Goal: Complete application form

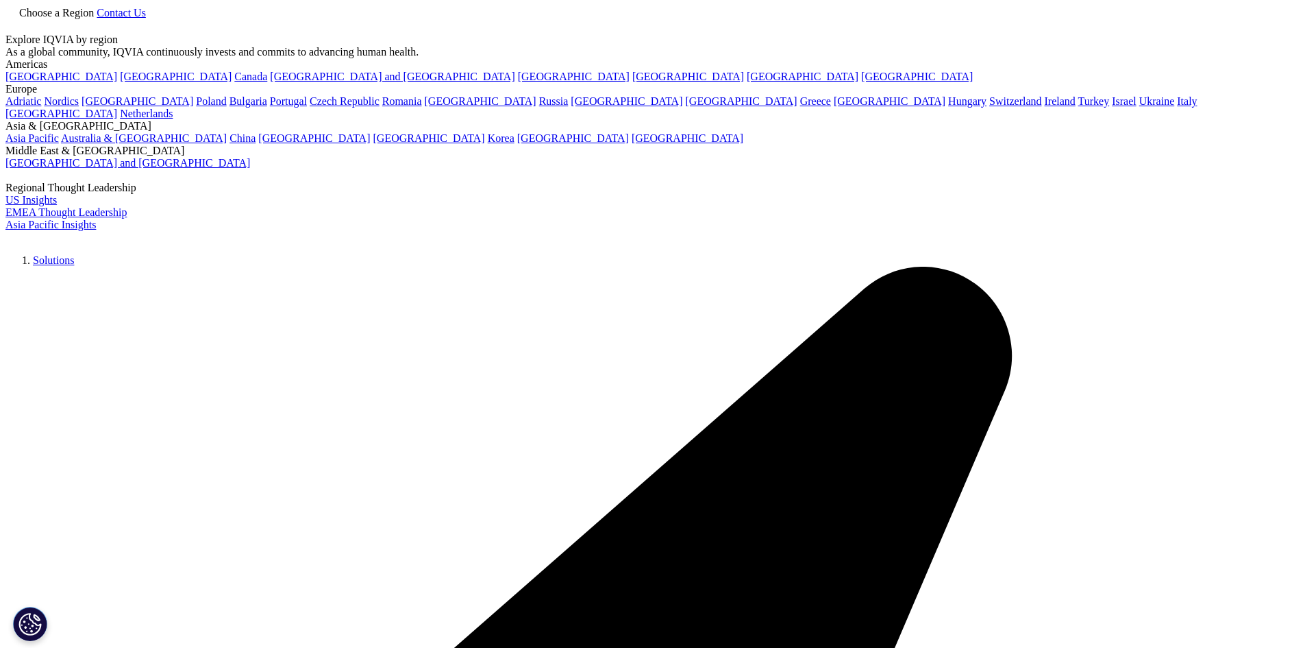
scroll to position [206, 0]
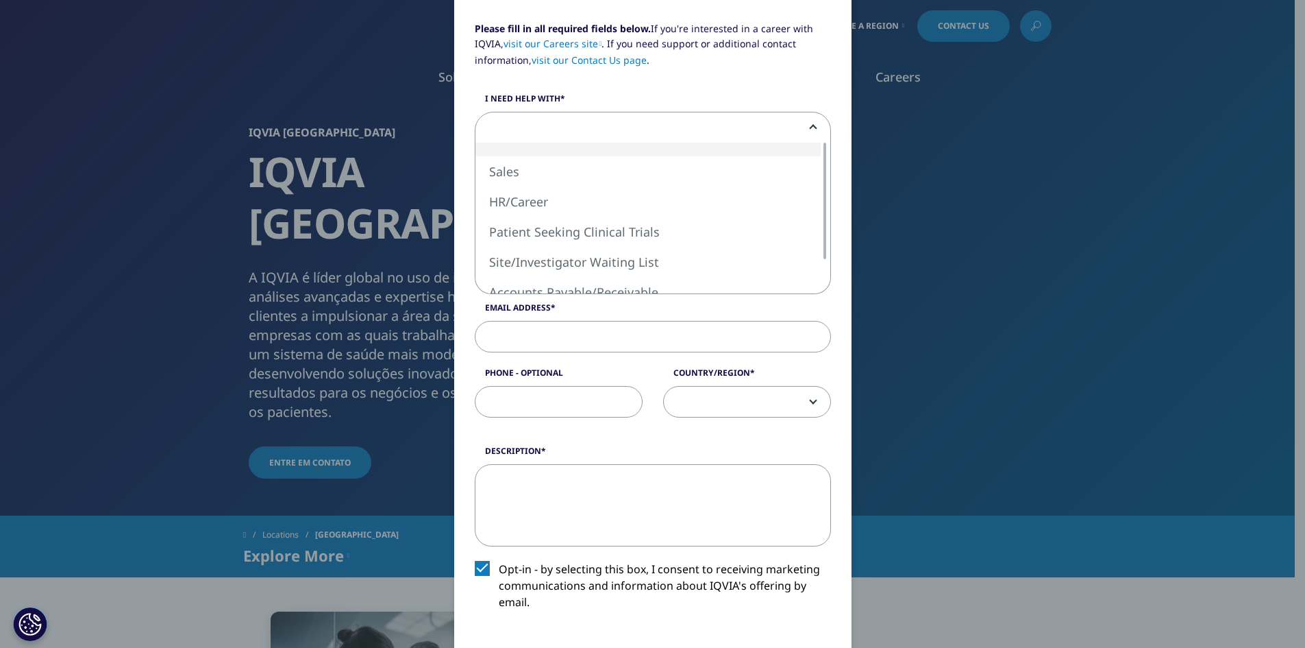
click at [595, 130] on span at bounding box center [653, 128] width 355 height 32
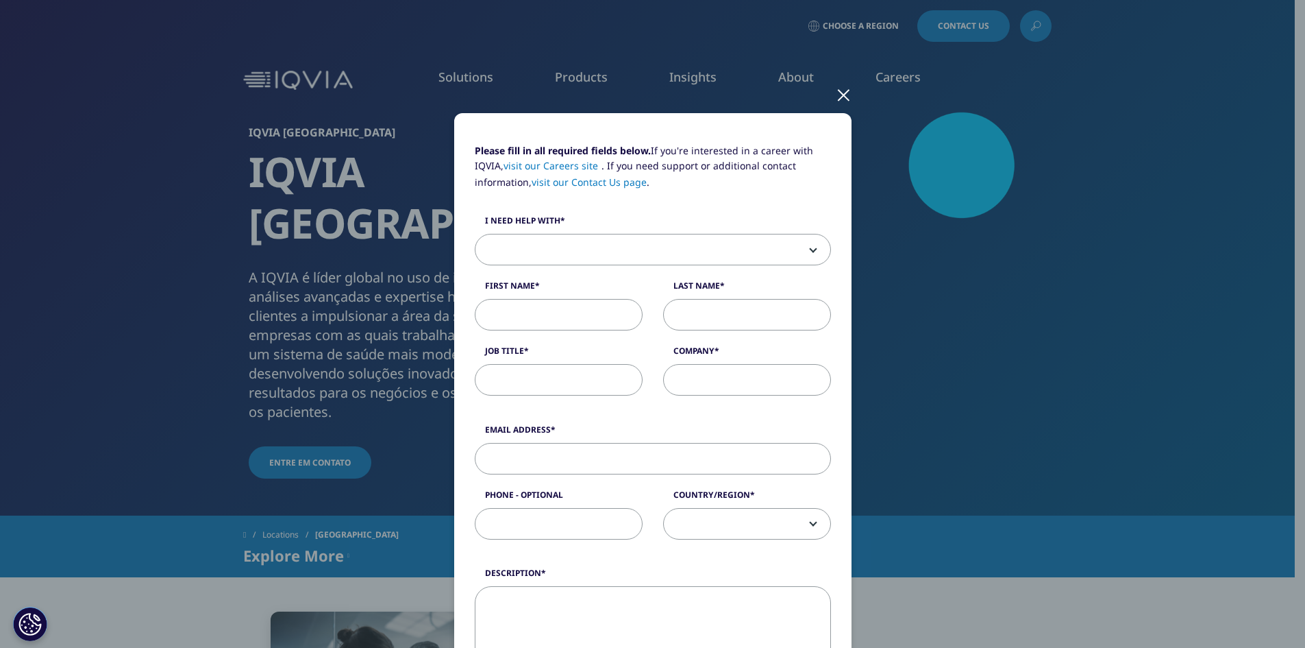
scroll to position [0, 0]
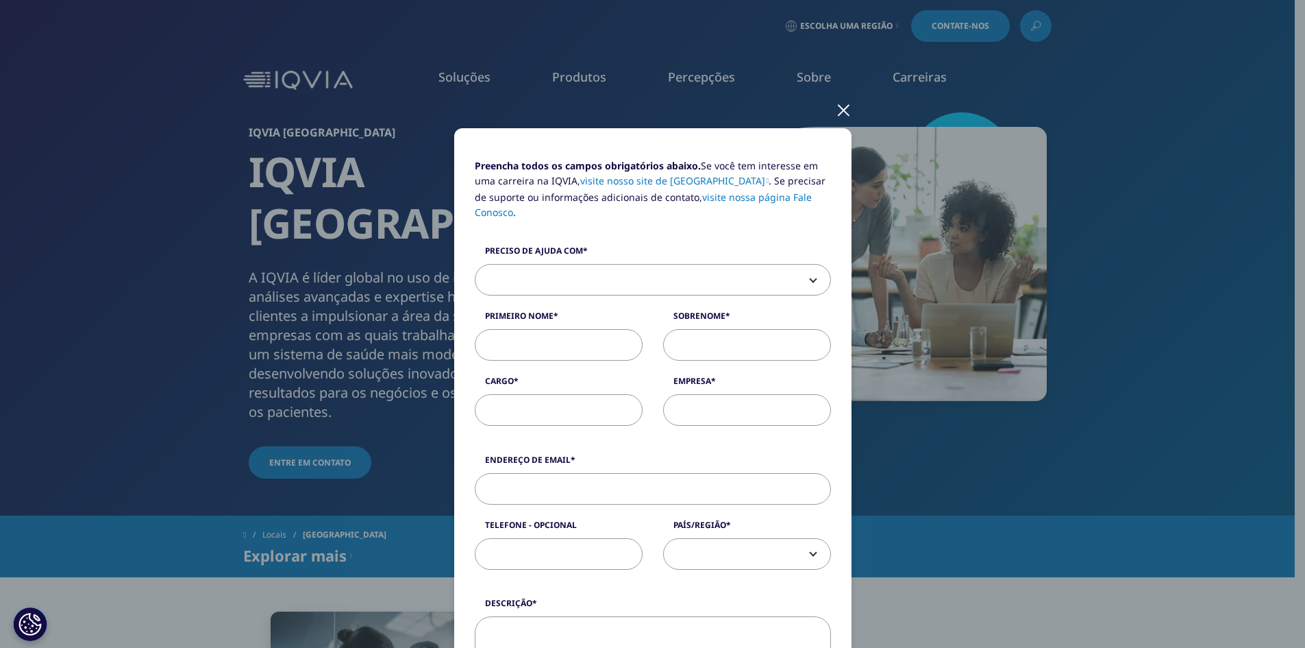
click at [759, 264] on span at bounding box center [653, 280] width 355 height 32
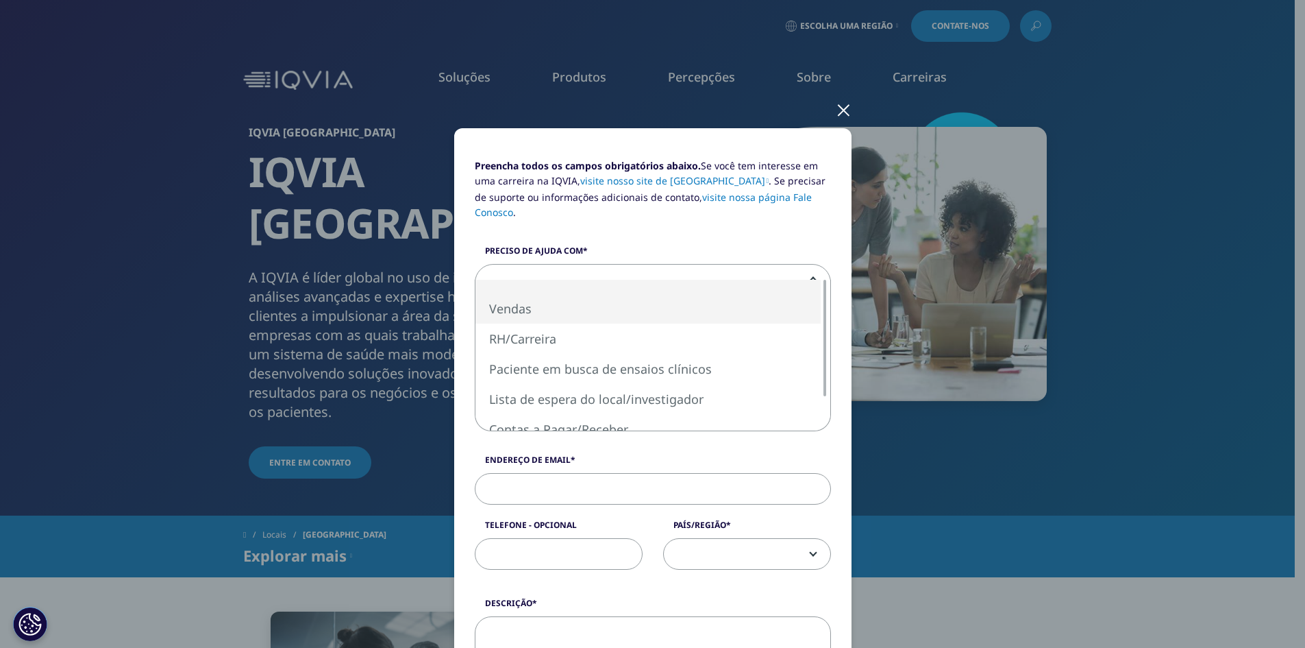
select select "Sales"
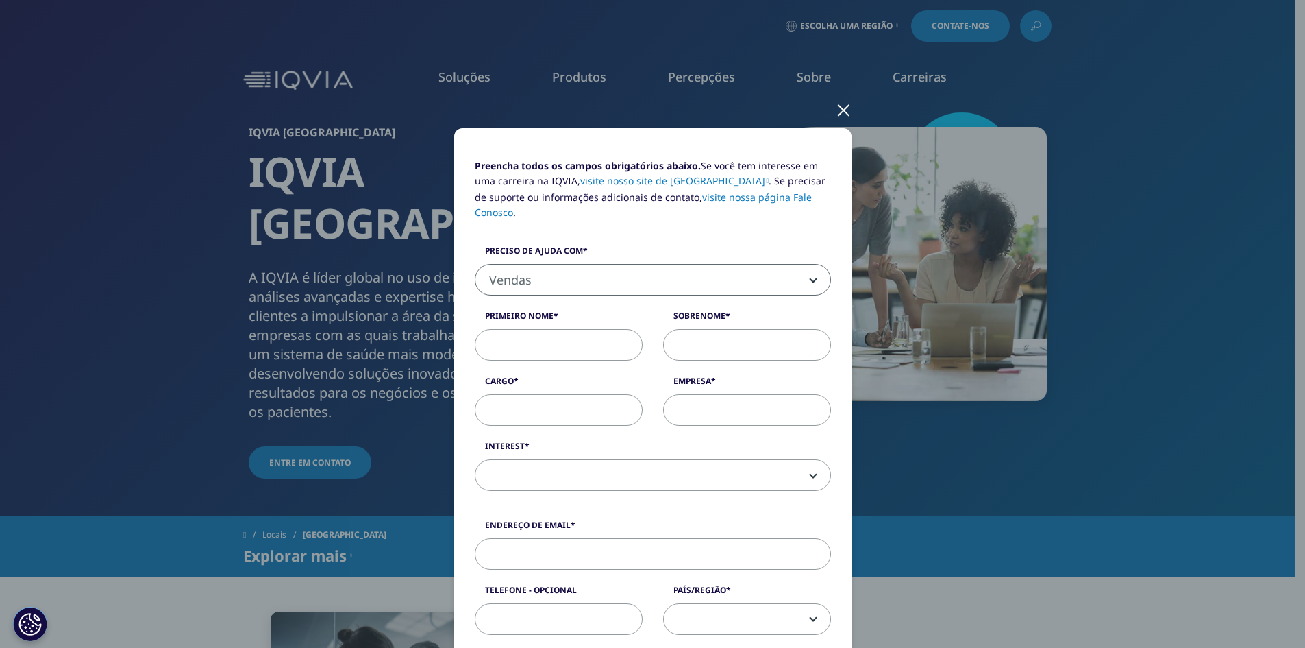
click at [568, 329] on input "Primeiro nome" at bounding box center [559, 345] width 168 height 32
type input "[PERSON_NAME]"
type input "[GEOGRAPHIC_DATA]"
type input "Gerente"
type input "G"
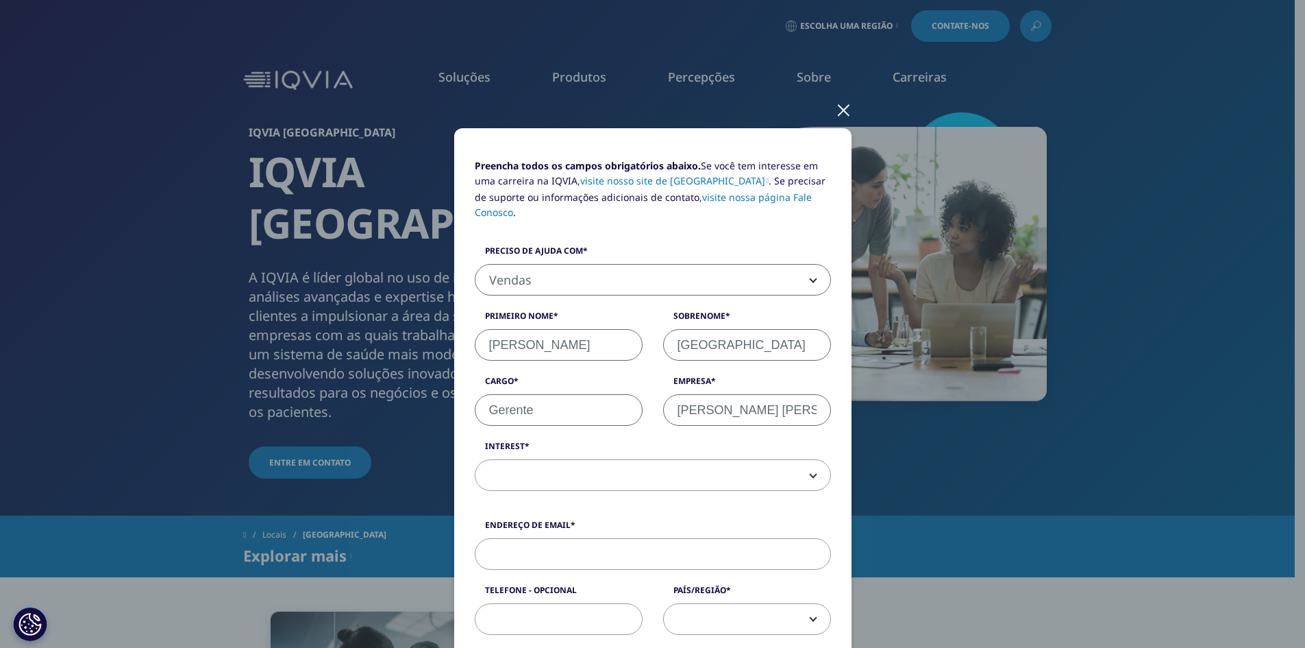
type input "[PERSON_NAME] [PERSON_NAME]"
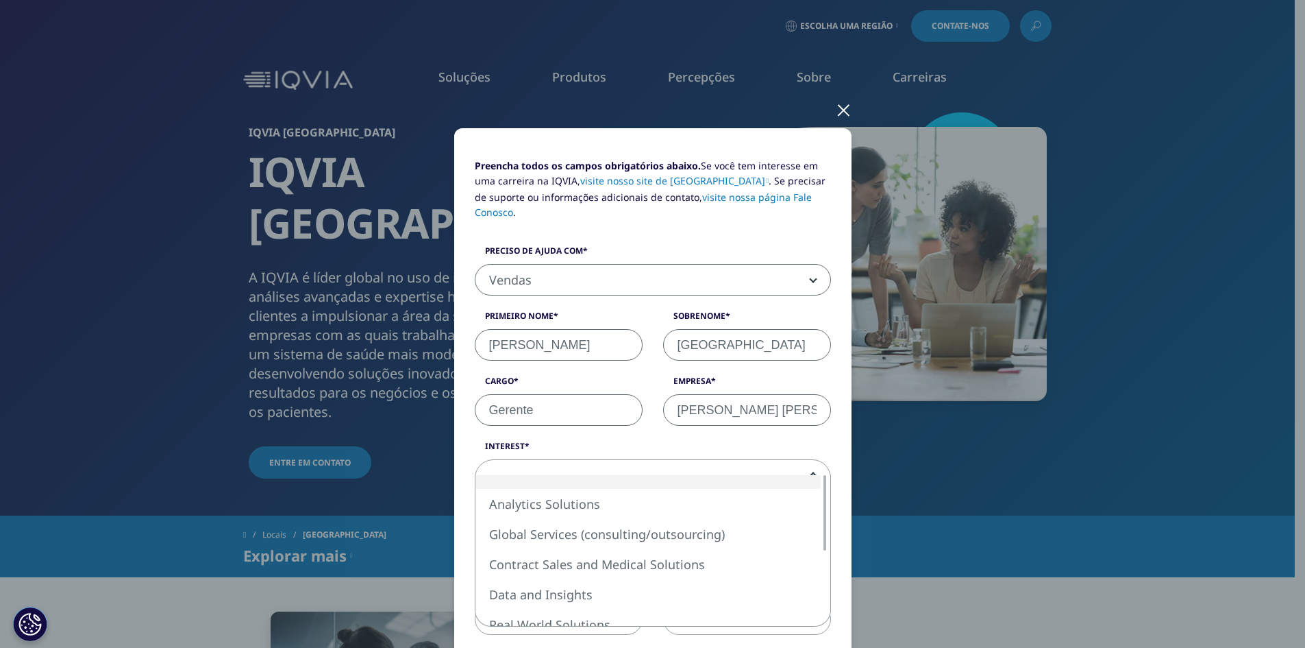
click at [674, 460] on span at bounding box center [653, 476] width 355 height 32
select select "Data and Insights"
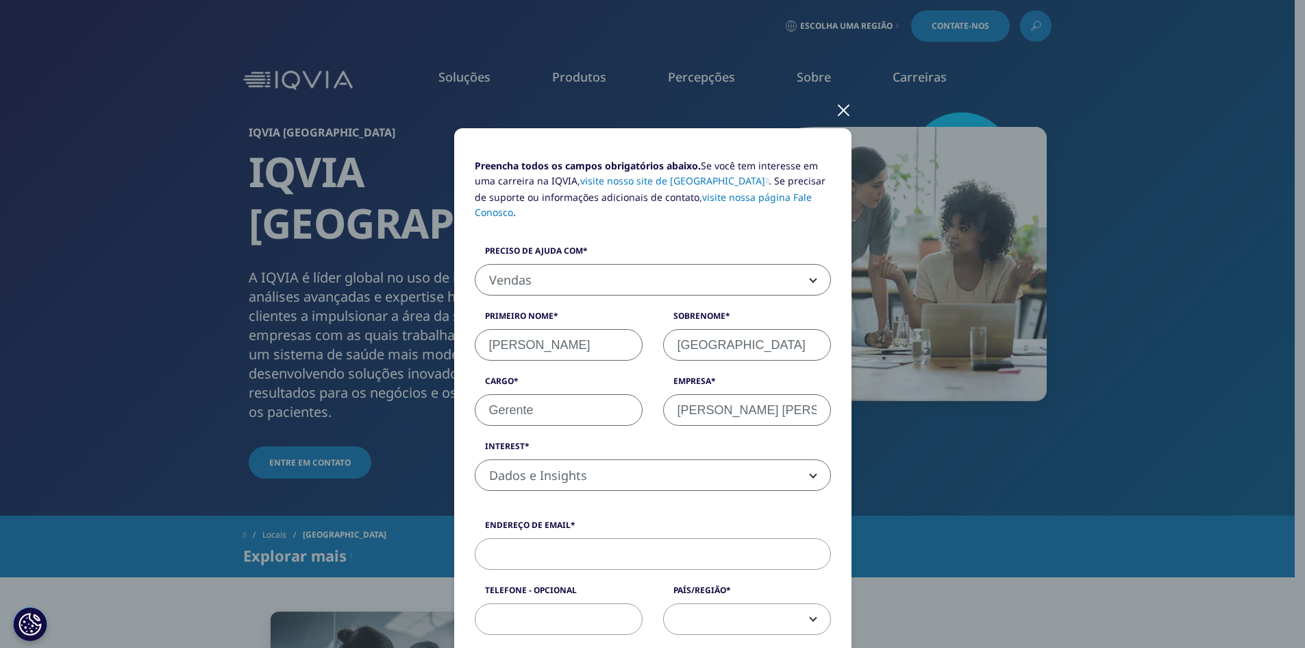
scroll to position [69, 0]
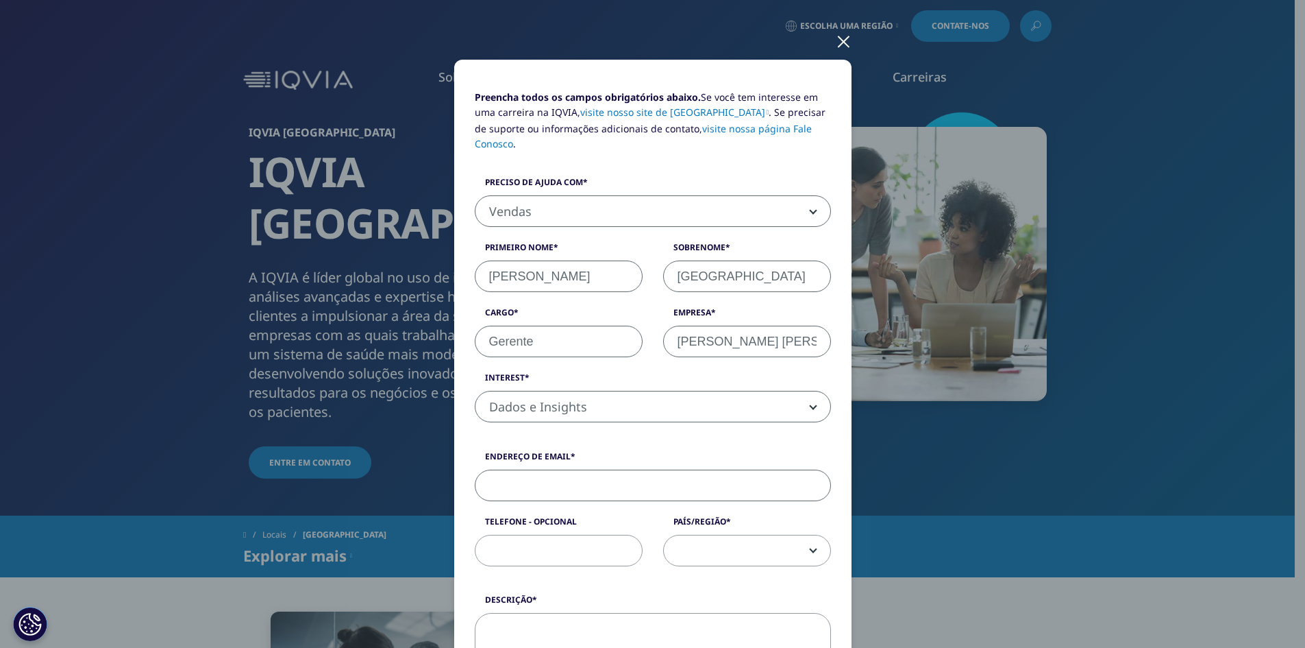
click at [725, 469] on input "Endereço de email" at bounding box center [653, 485] width 356 height 32
type input "[EMAIL_ADDRESS][DOMAIN_NAME]"
type input "94991591361"
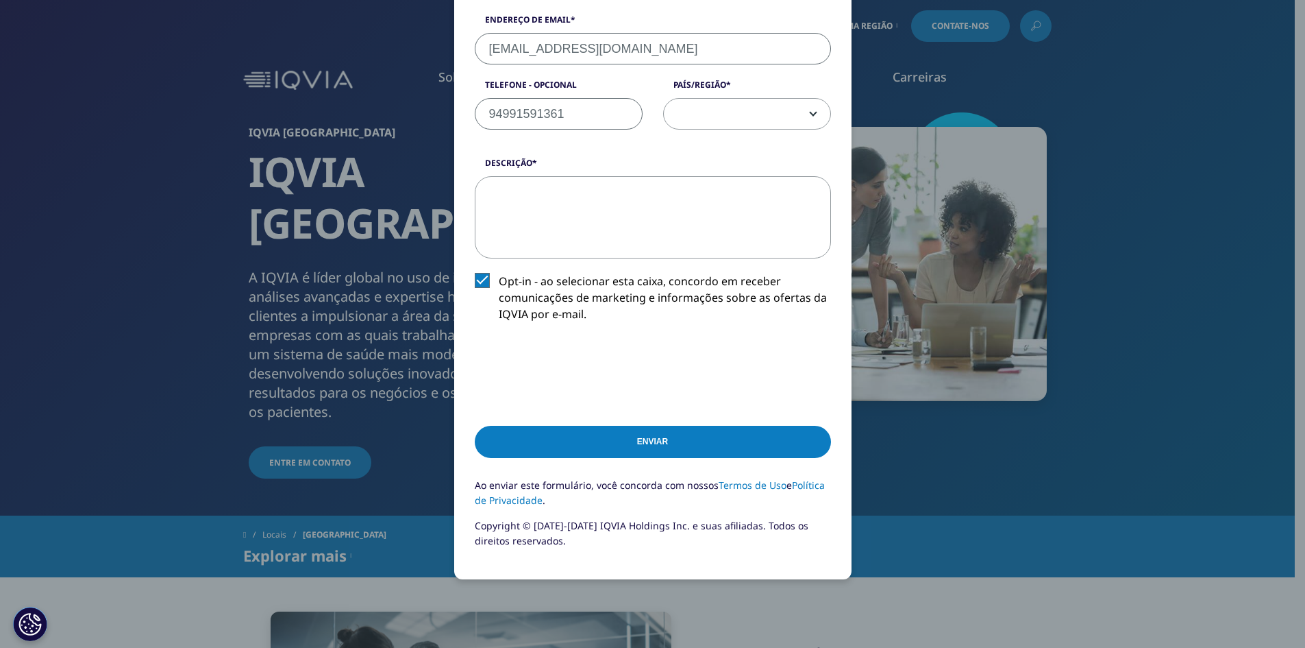
scroll to position [473, 0]
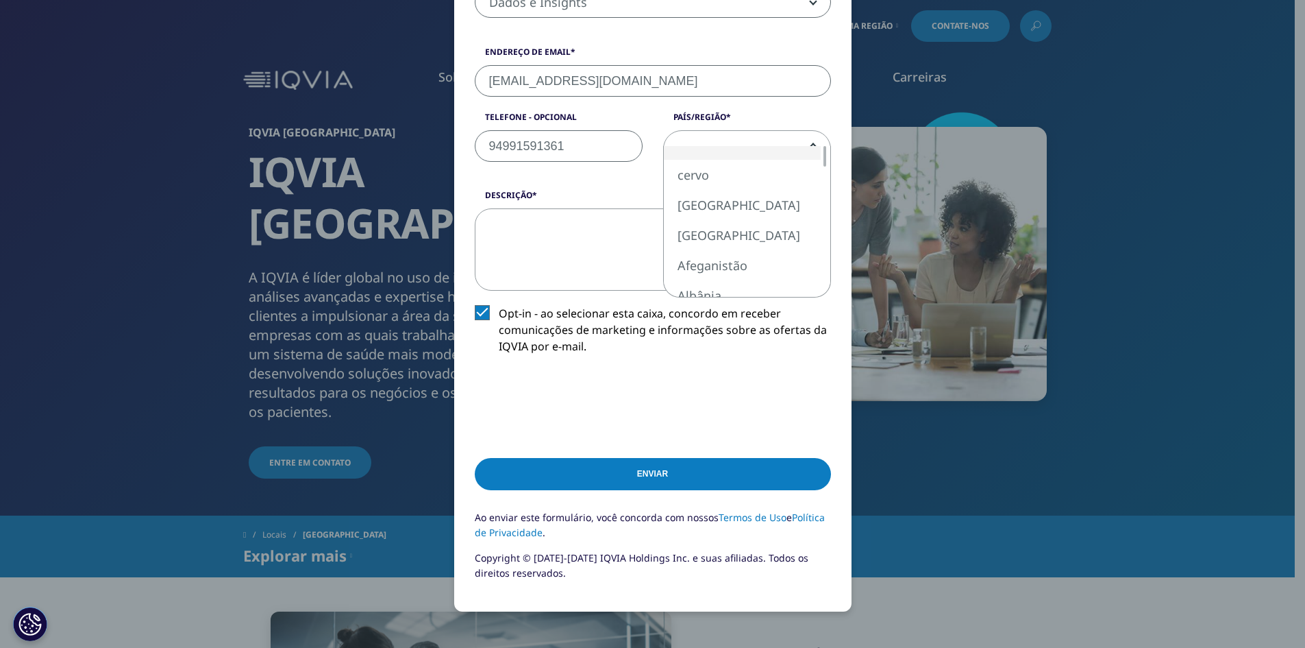
click at [708, 132] on span at bounding box center [747, 147] width 167 height 32
select select "[GEOGRAPHIC_DATA]"
click at [611, 458] on input "Enviar" at bounding box center [653, 474] width 356 height 32
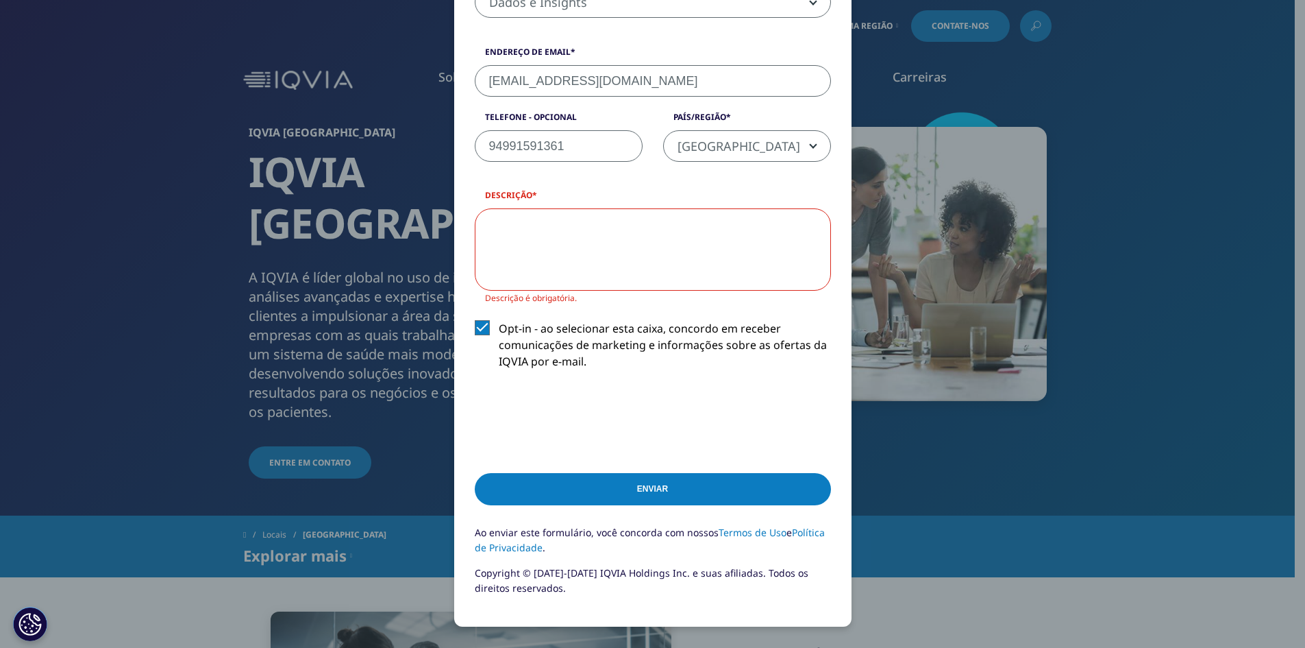
click at [642, 227] on textarea "Descrição" at bounding box center [653, 249] width 356 height 82
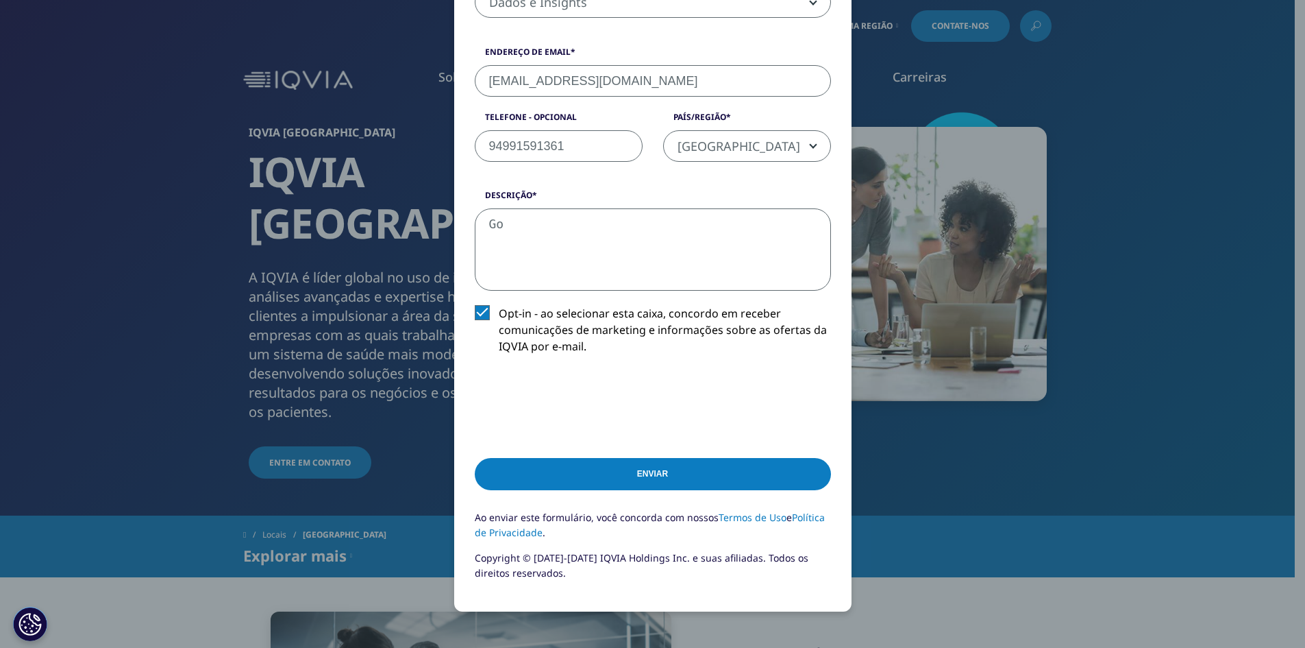
type textarea "G"
type textarea "Gostaria de ter mais conhecimento da area"
click at [648, 471] on input "Enviar" at bounding box center [653, 474] width 356 height 32
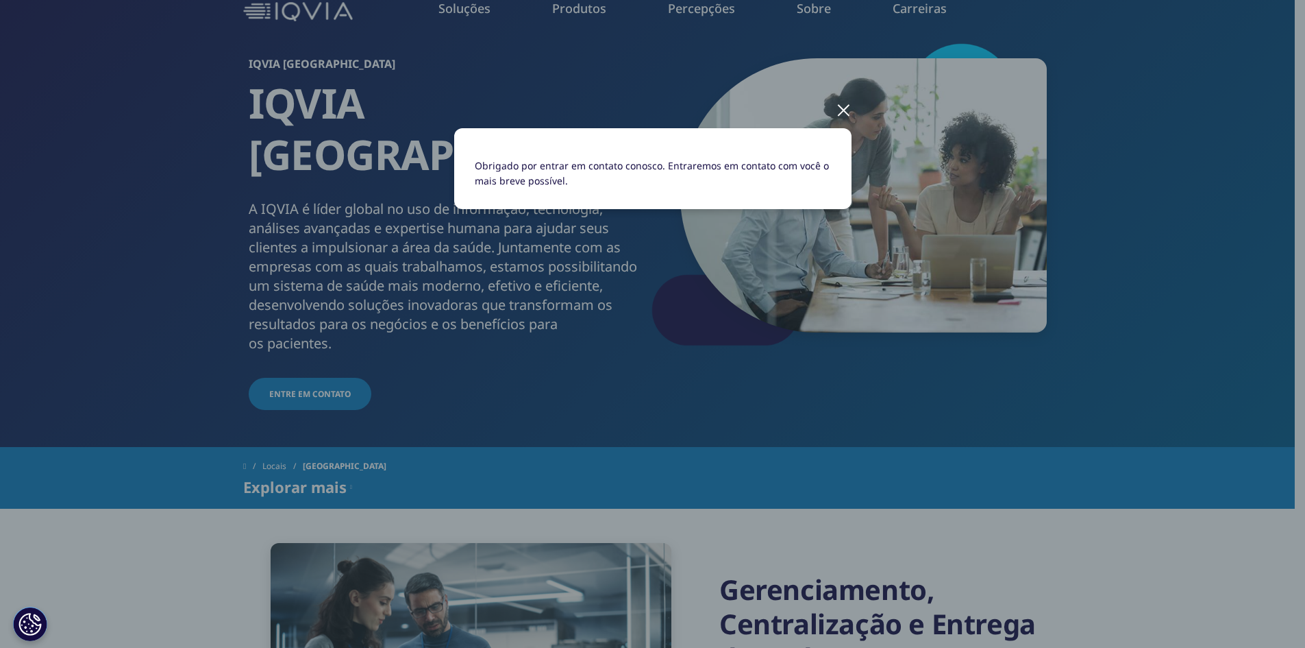
scroll to position [0, 0]
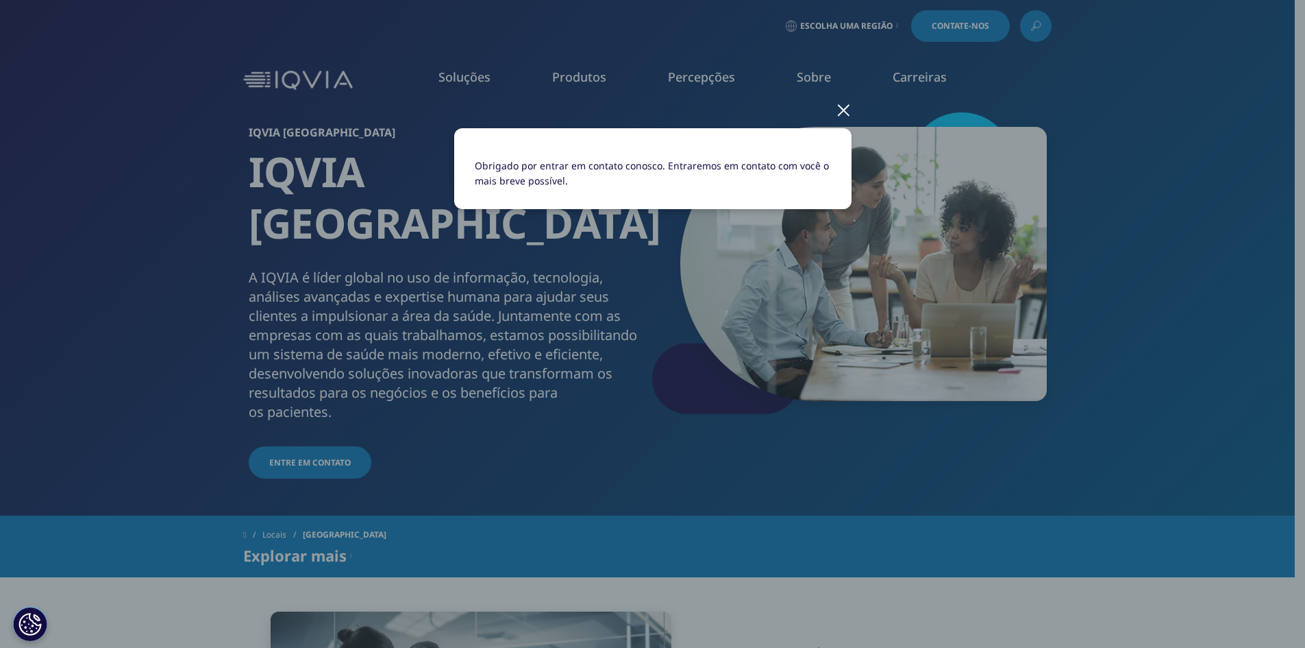
click at [838, 110] on div at bounding box center [844, 109] width 16 height 38
